Goal: Check status: Check status

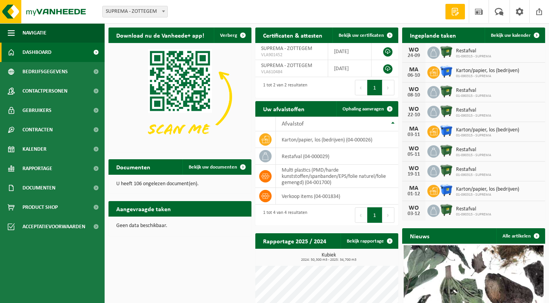
click at [483, 53] on span "Restafval" at bounding box center [473, 51] width 35 height 6
click at [511, 36] on span "Bekijk uw kalender" at bounding box center [511, 35] width 40 height 5
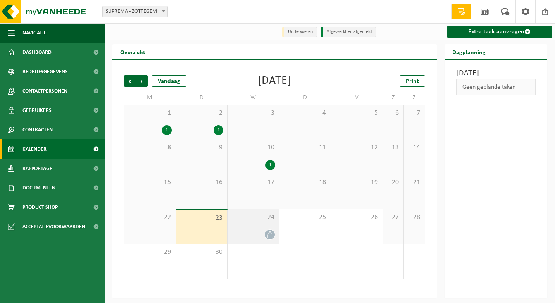
click at [244, 237] on div at bounding box center [253, 234] width 44 height 10
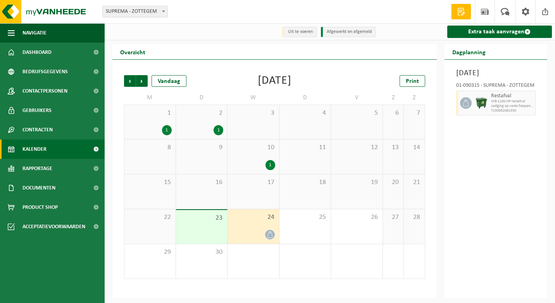
click at [258, 230] on div at bounding box center [253, 234] width 44 height 10
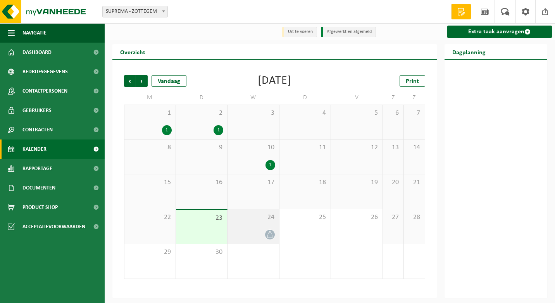
click at [271, 211] on div "24" at bounding box center [253, 226] width 52 height 34
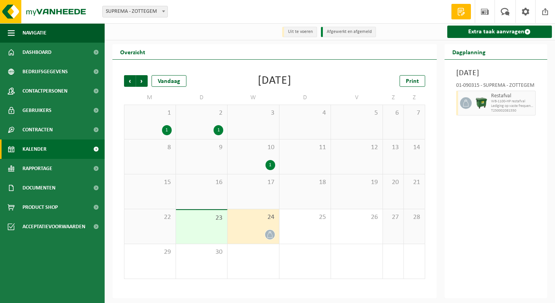
click at [249, 217] on span "24" at bounding box center [253, 217] width 44 height 9
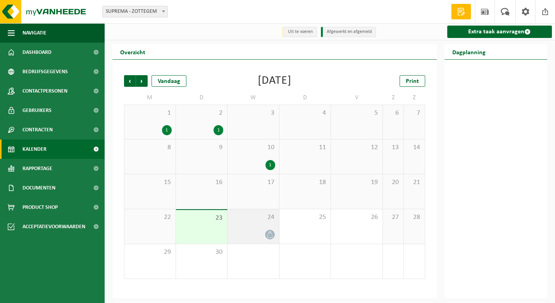
click at [239, 225] on div "24" at bounding box center [253, 226] width 52 height 34
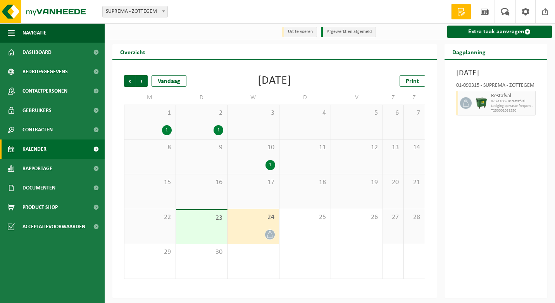
click at [244, 228] on div "24" at bounding box center [253, 226] width 52 height 34
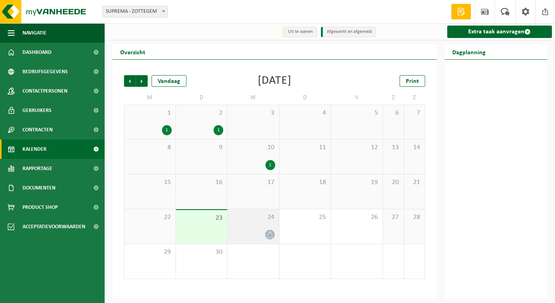
click at [251, 224] on div "24" at bounding box center [253, 226] width 52 height 34
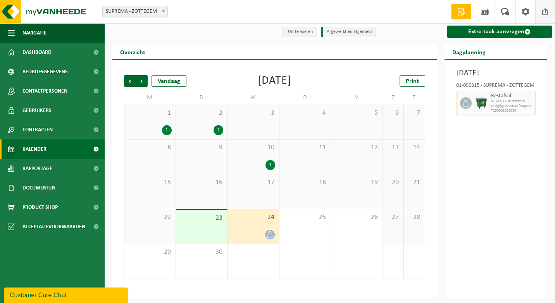
click at [544, 12] on span at bounding box center [545, 11] width 12 height 23
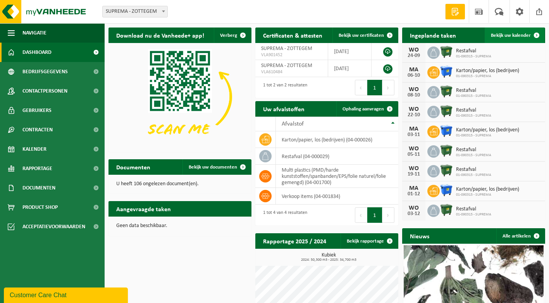
click at [510, 36] on span "Bekijk uw kalender" at bounding box center [511, 35] width 40 height 5
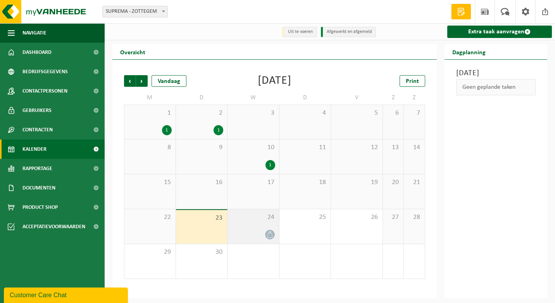
click at [246, 223] on div "24" at bounding box center [253, 226] width 52 height 34
